Goal: Information Seeking & Learning: Learn about a topic

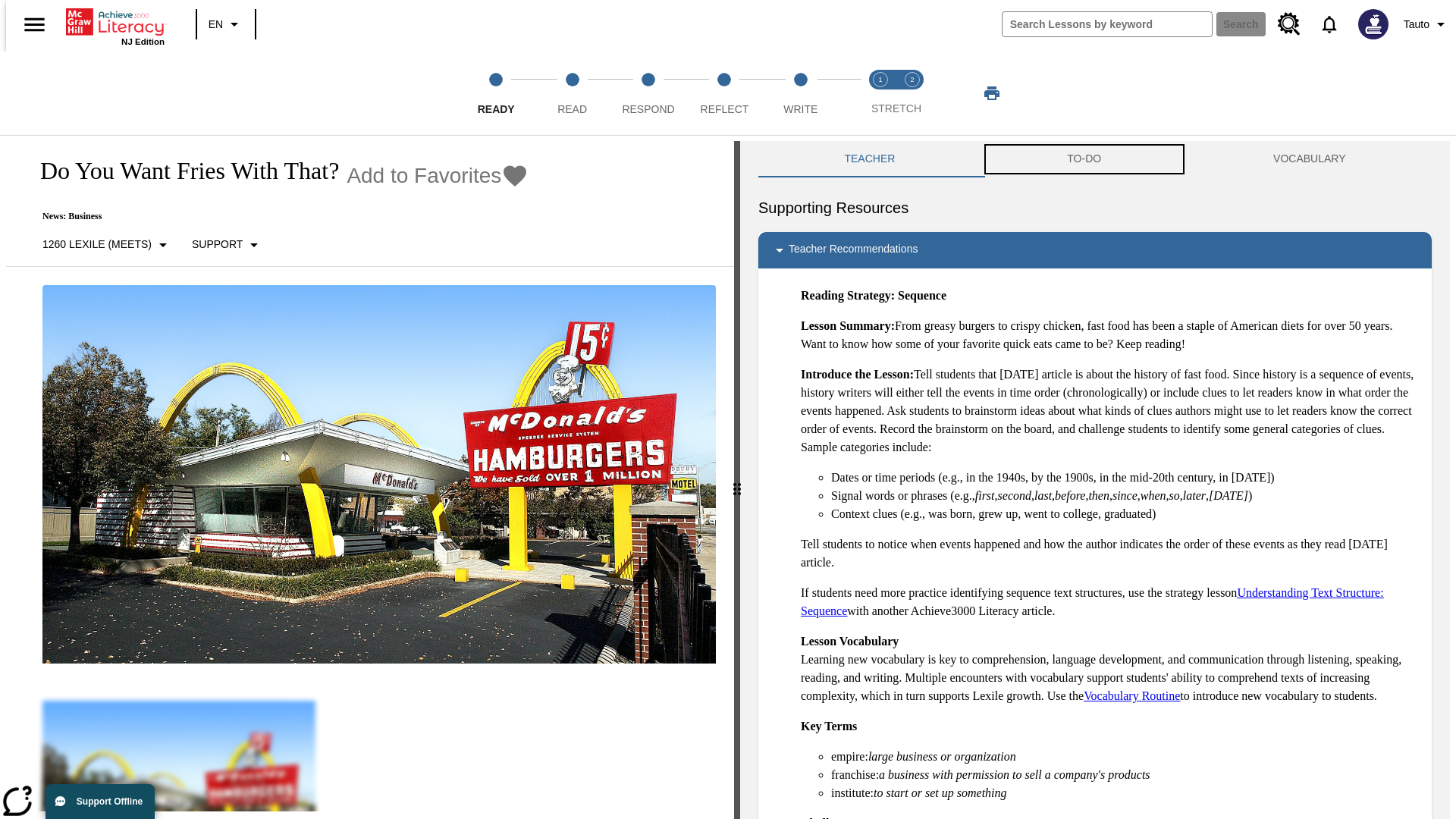
click at [1084, 159] on button "TO-DO" at bounding box center [1084, 159] width 206 height 37
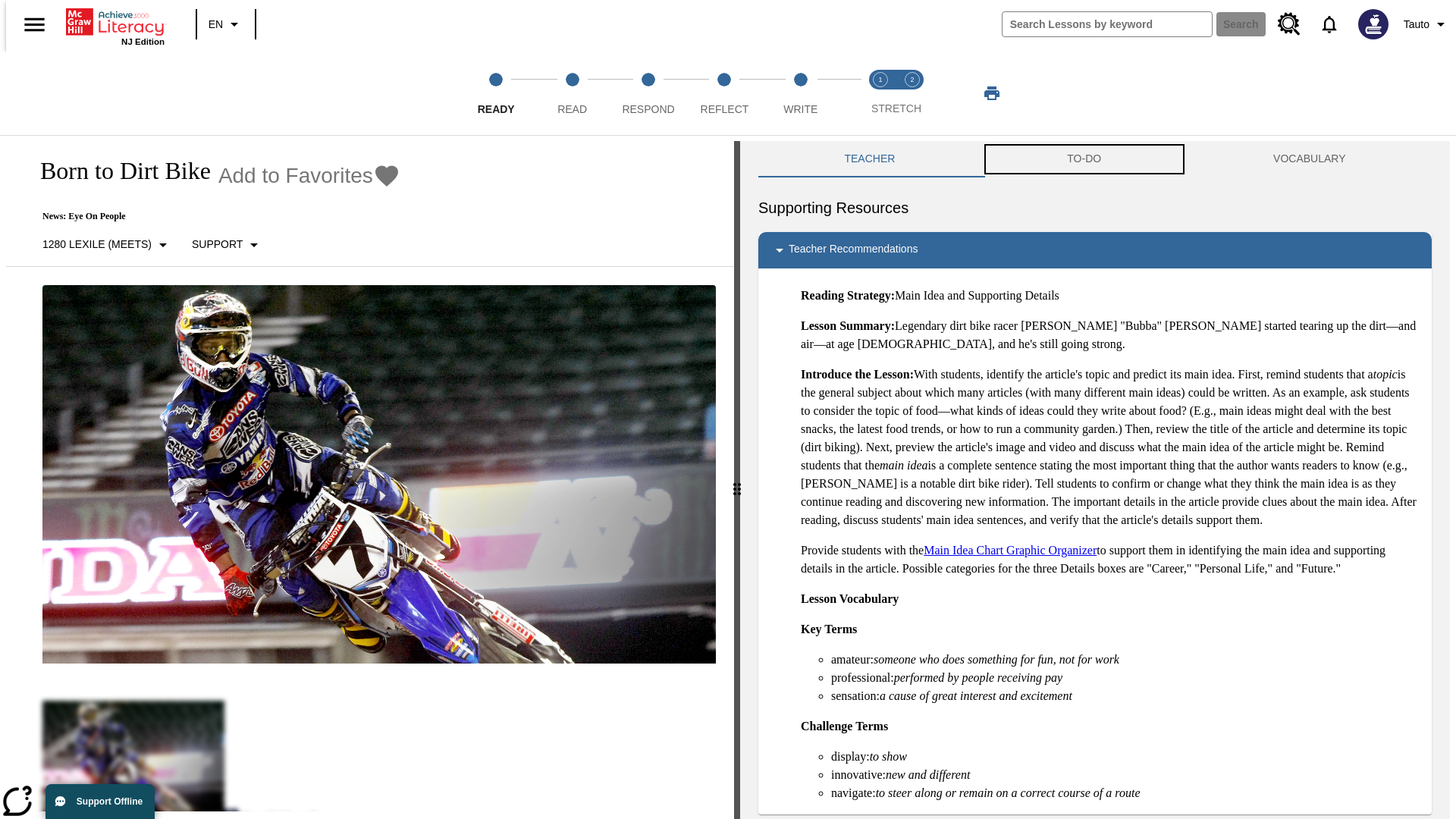
click at [1084, 159] on button "TO-DO" at bounding box center [1084, 159] width 206 height 37
